Goal: Information Seeking & Learning: Learn about a topic

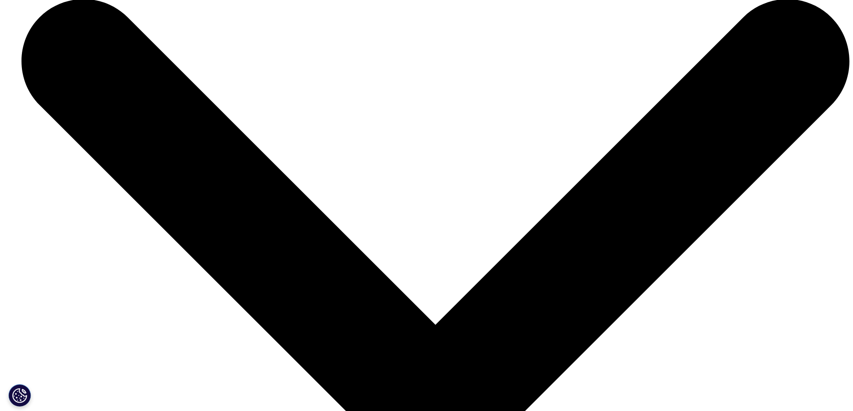
scroll to position [1173, 0]
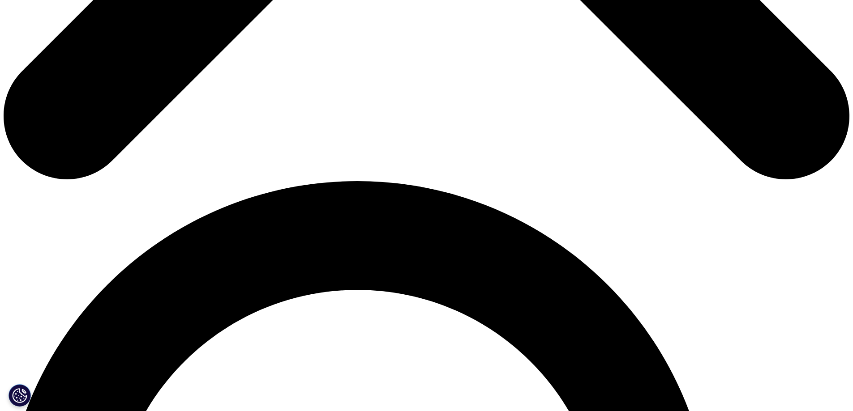
scroll to position [681, 0]
